Goal: Find specific page/section: Find specific page/section

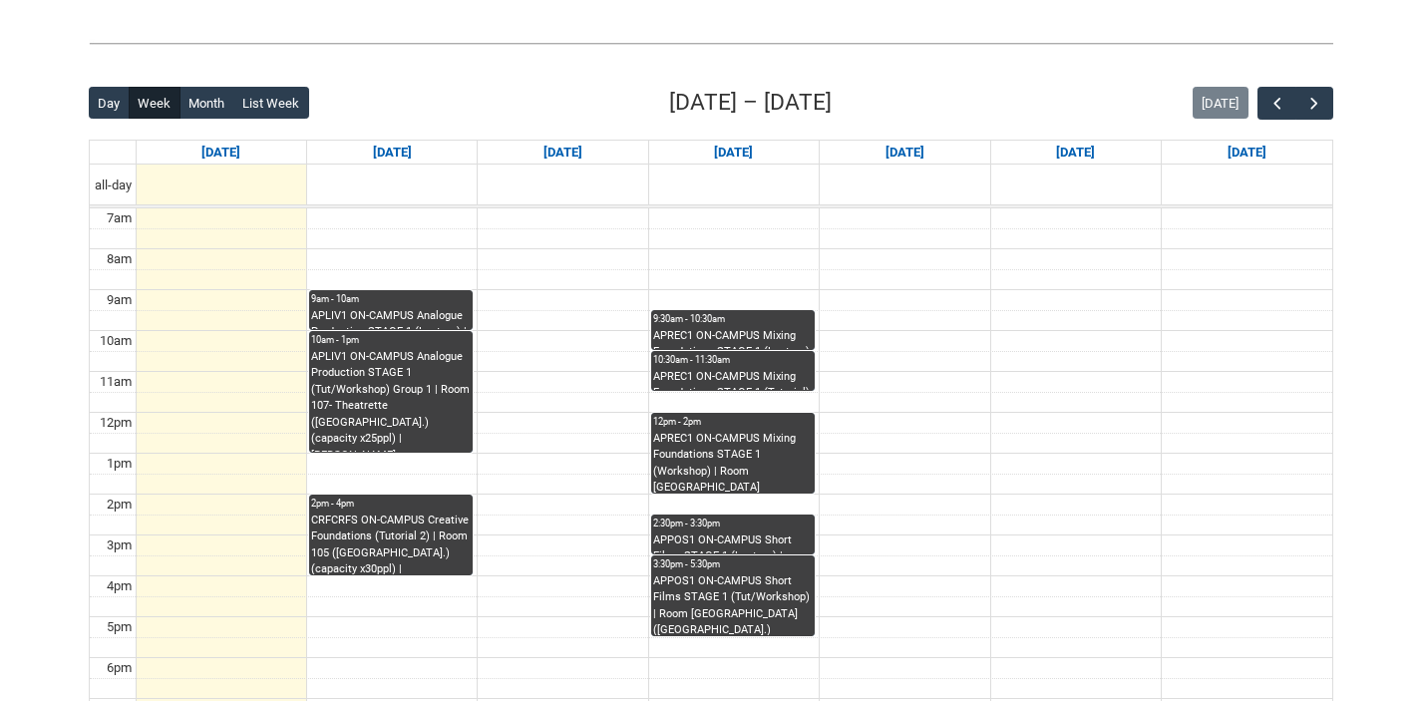
scroll to position [472, 0]
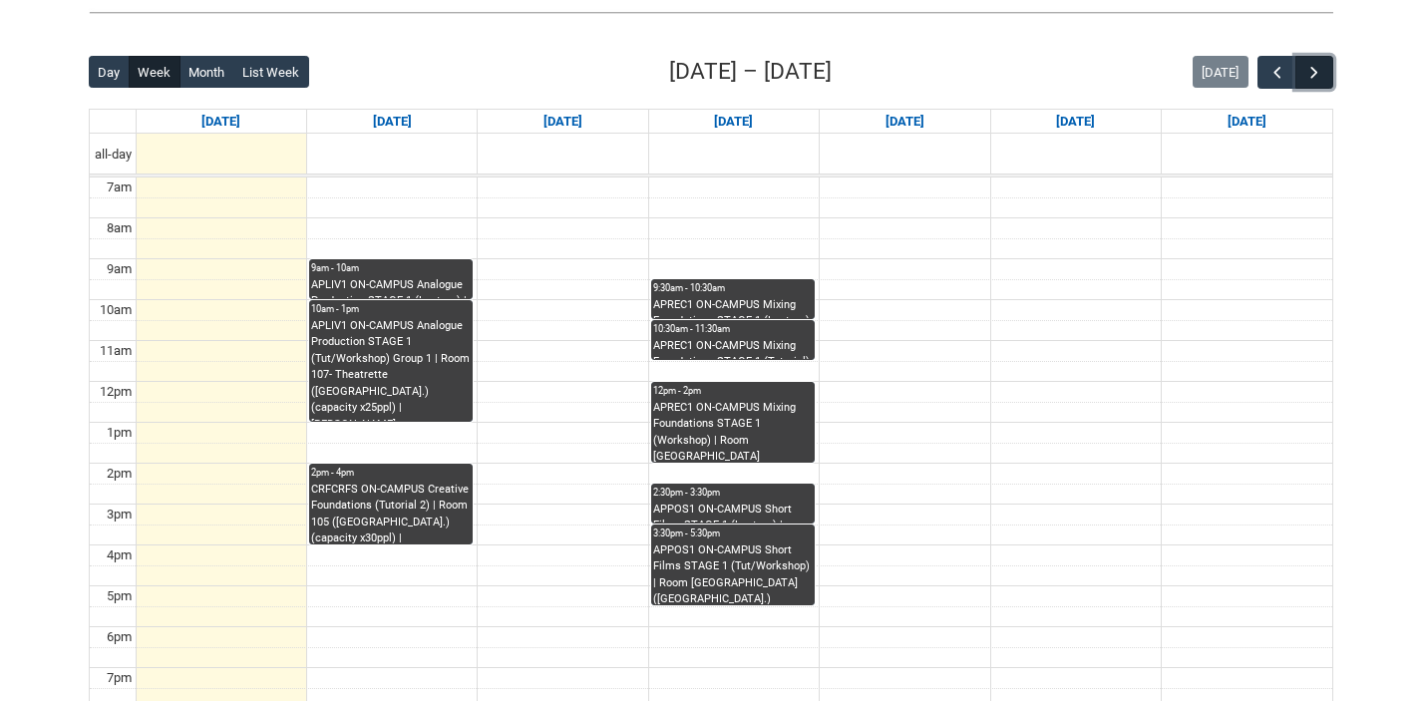
click at [1320, 73] on span "button" at bounding box center [1314, 73] width 20 height 20
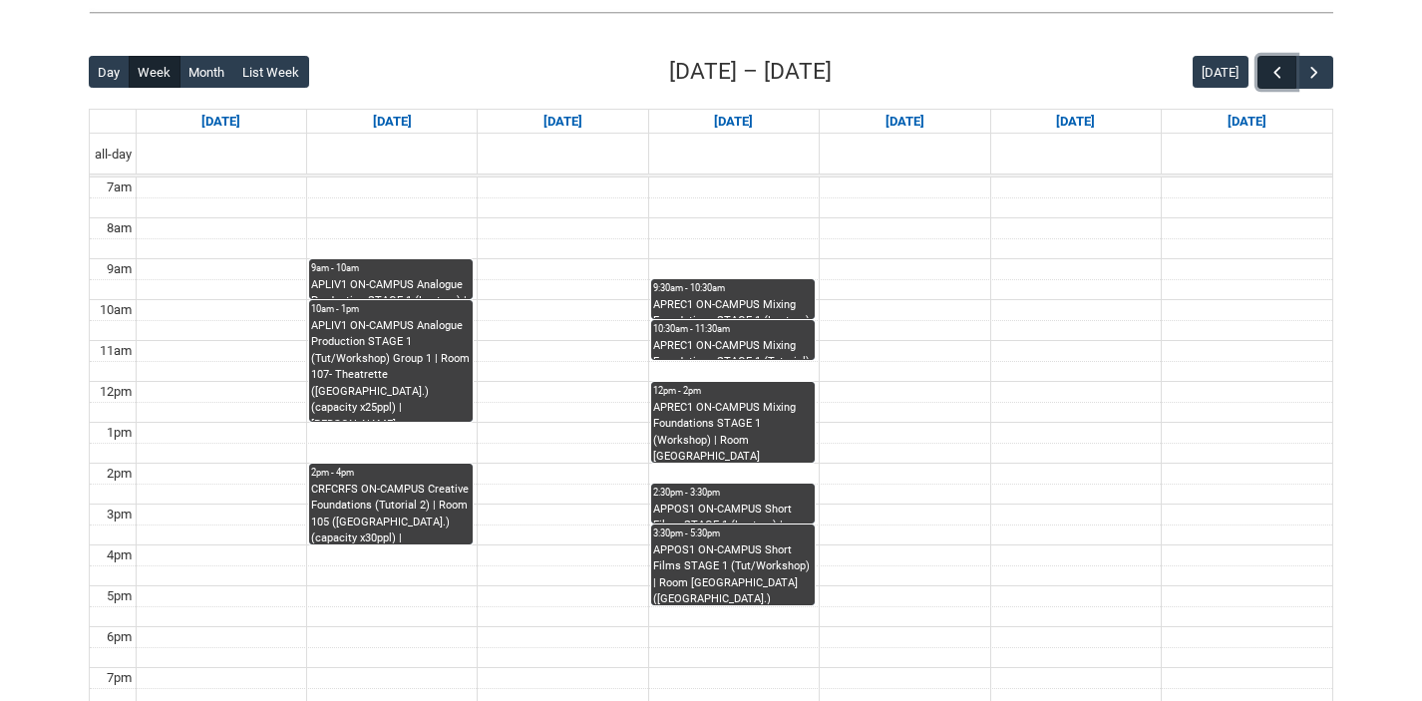
click at [1274, 76] on span "button" at bounding box center [1277, 73] width 20 height 20
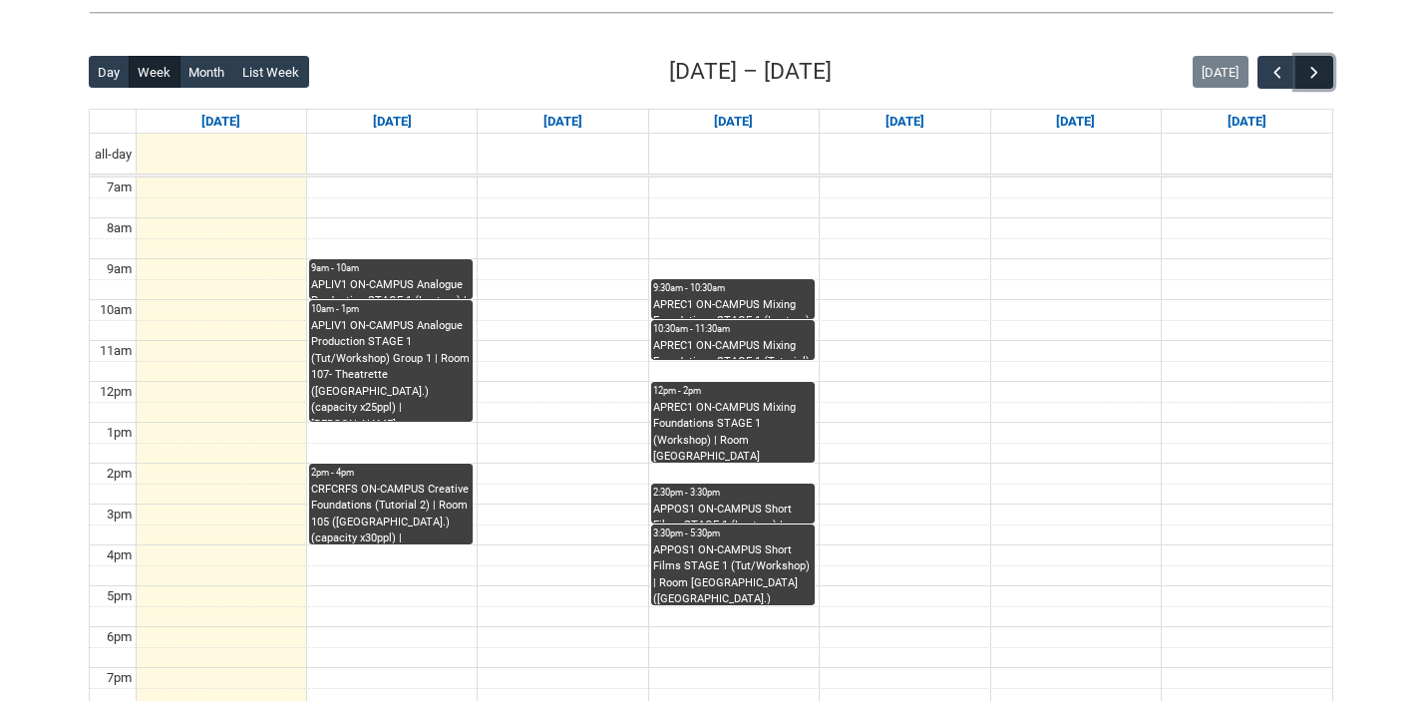
click at [1312, 81] on span "button" at bounding box center [1314, 73] width 20 height 20
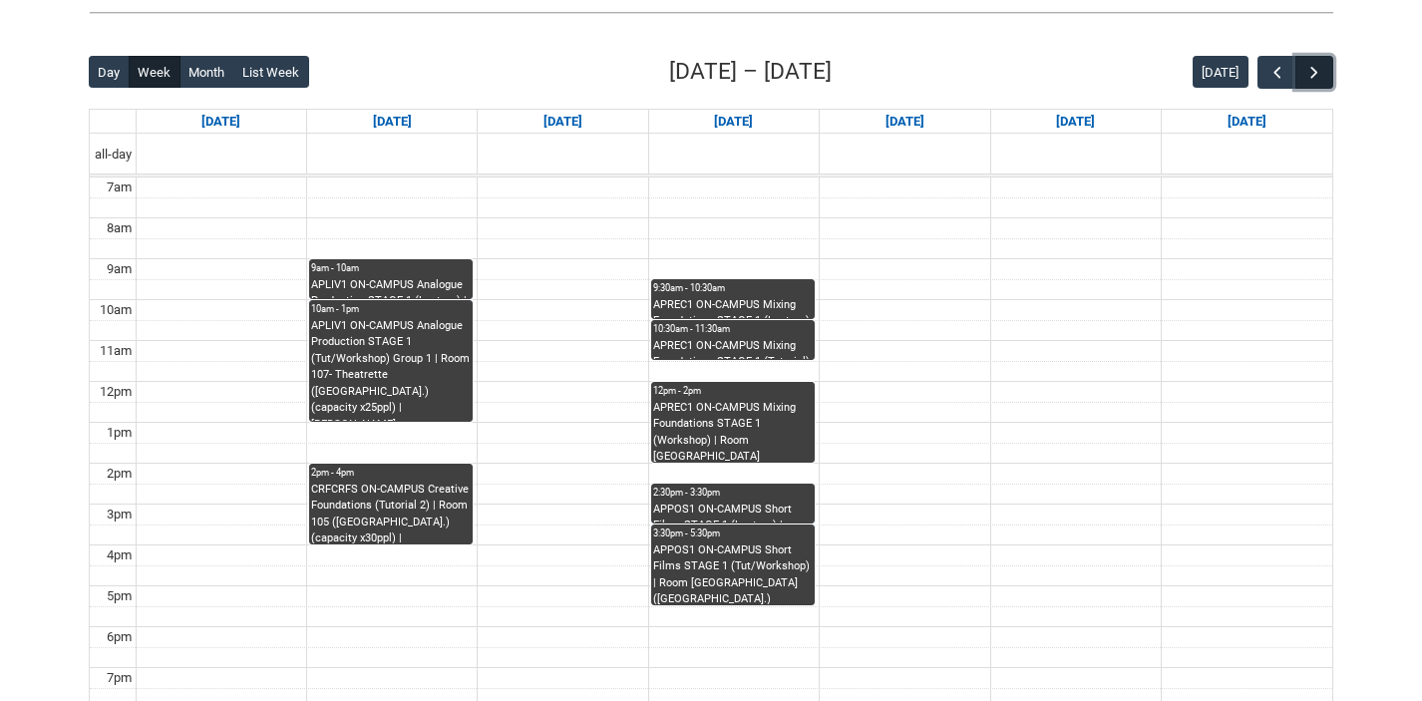
click at [1311, 81] on span "button" at bounding box center [1314, 73] width 20 height 20
click at [1310, 81] on span "button" at bounding box center [1314, 73] width 20 height 20
click at [1309, 81] on span "button" at bounding box center [1314, 73] width 20 height 20
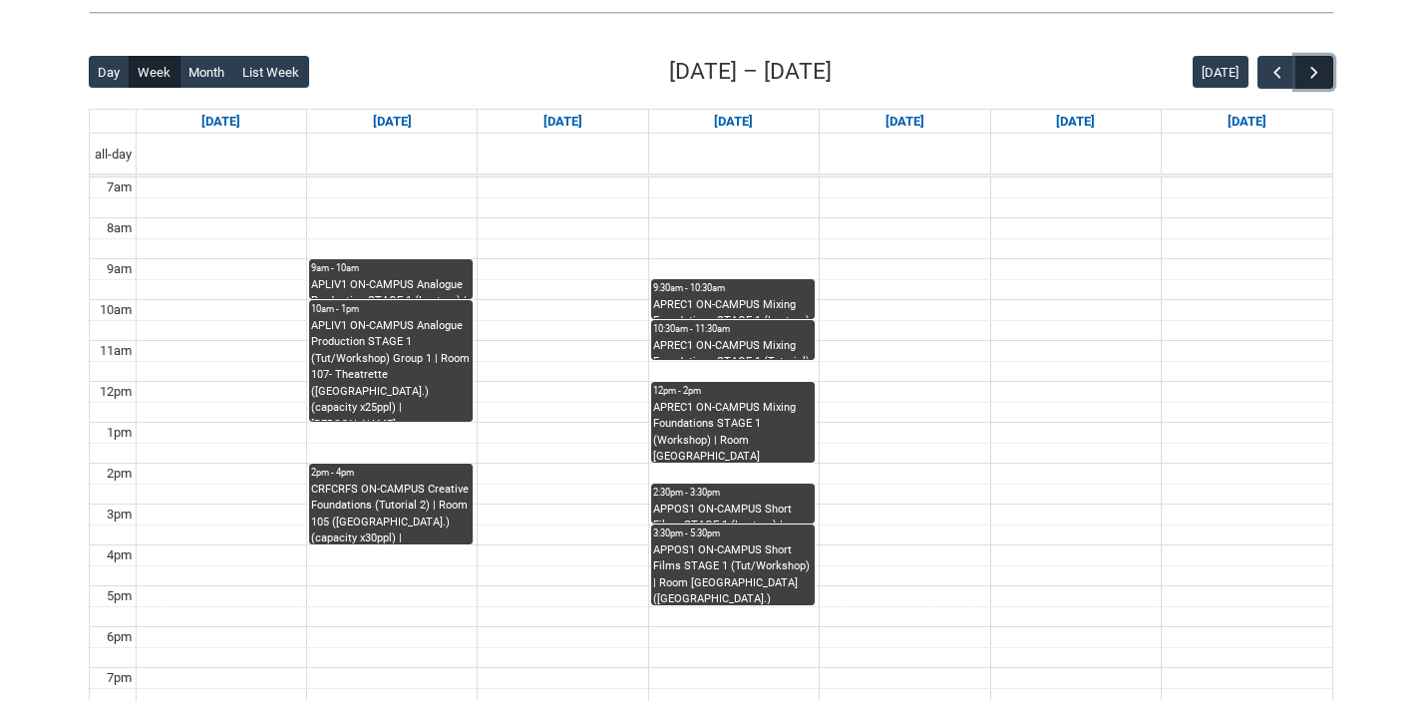
click at [1309, 81] on span "button" at bounding box center [1314, 73] width 20 height 20
click at [1307, 81] on span "button" at bounding box center [1314, 73] width 20 height 20
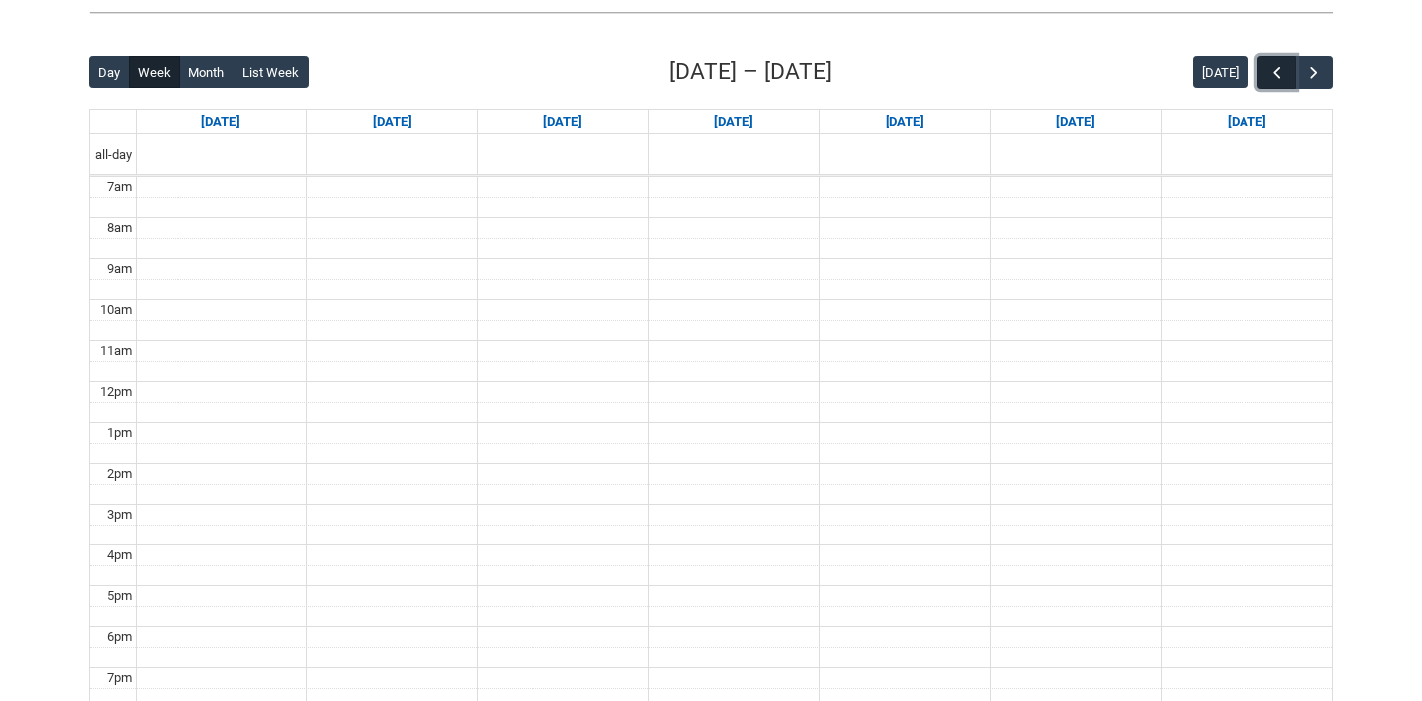
click at [1279, 84] on button "button" at bounding box center [1276, 72] width 38 height 33
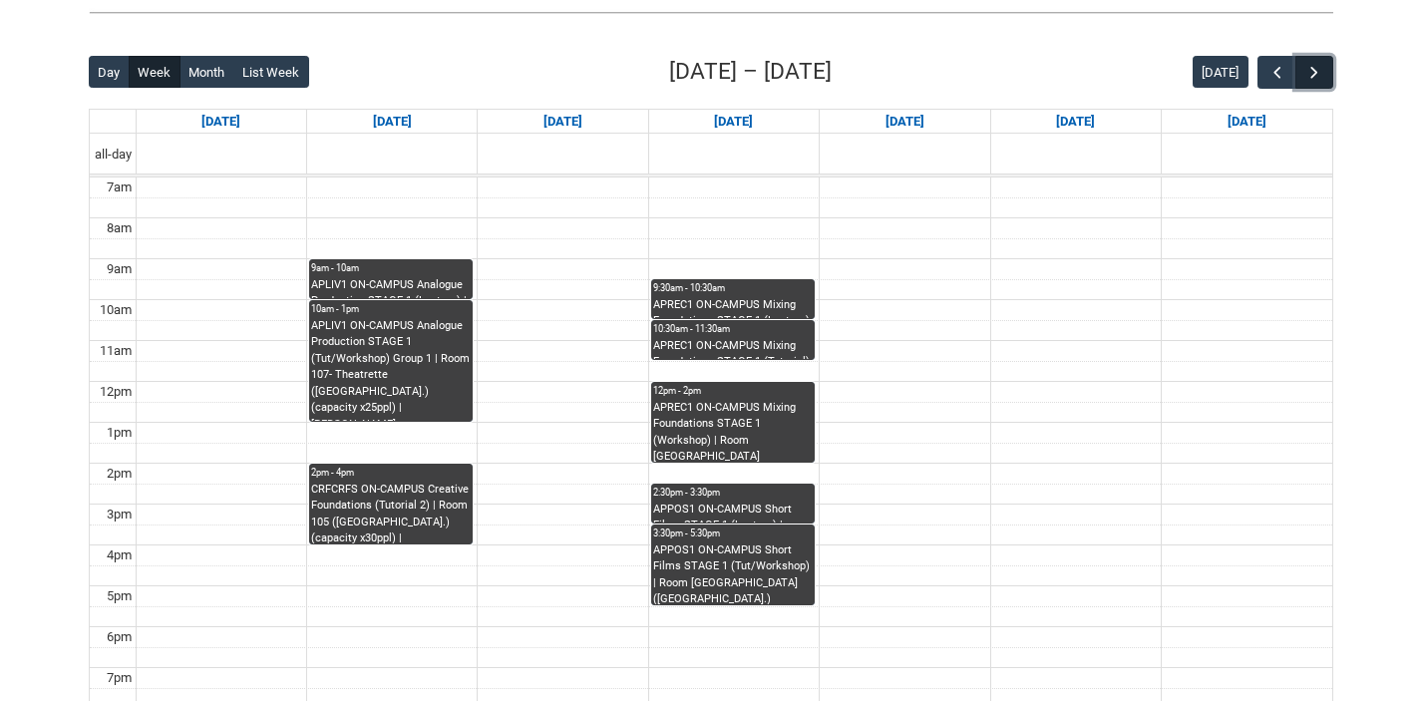
click at [1295, 81] on button "button" at bounding box center [1314, 72] width 38 height 33
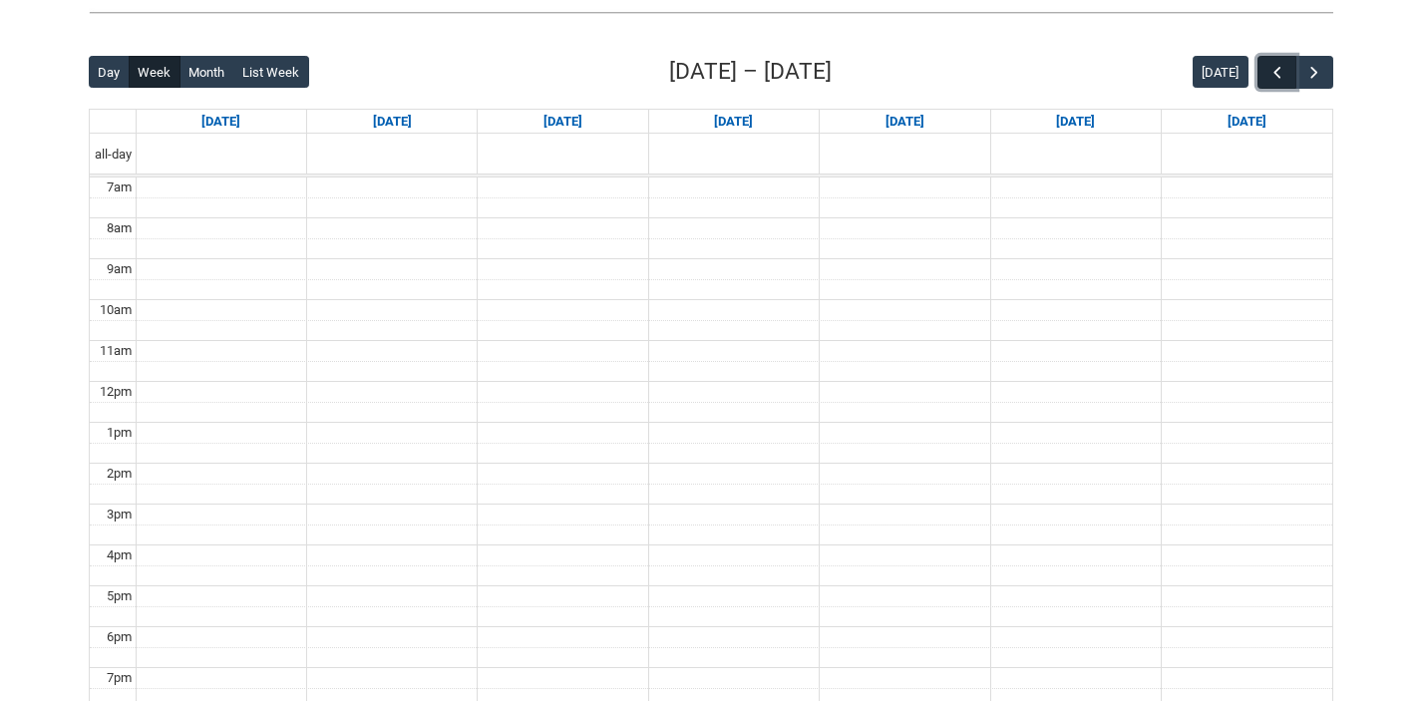
click at [1293, 81] on button "button" at bounding box center [1276, 72] width 38 height 33
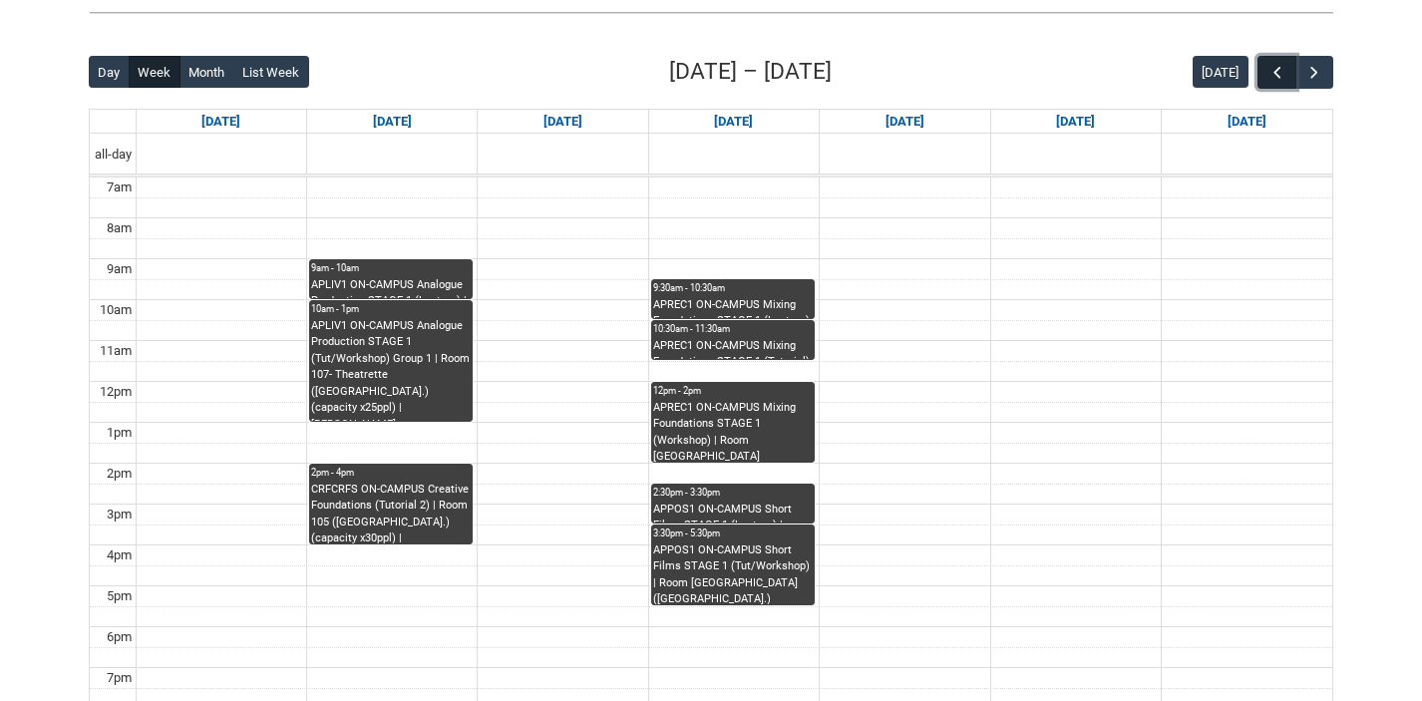
click at [1292, 81] on button "button" at bounding box center [1276, 72] width 38 height 33
